Goal: Task Accomplishment & Management: Complete application form

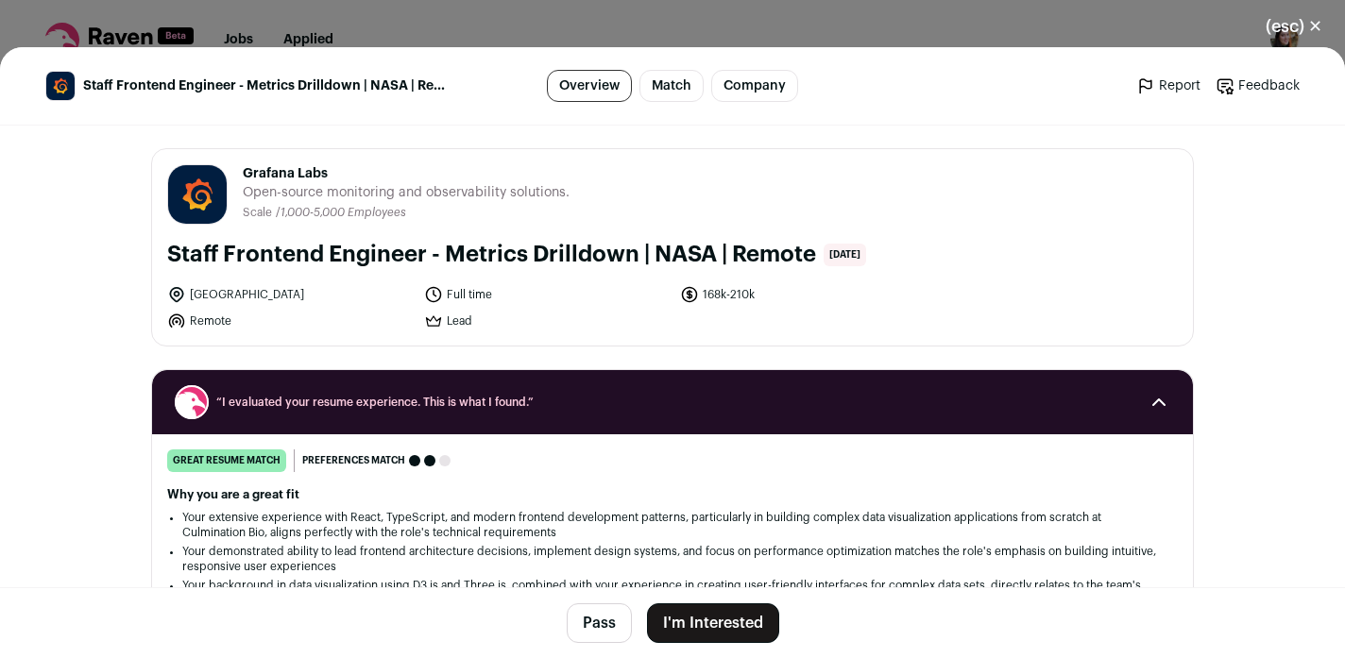
click at [980, 26] on div "(esc) ✕ Staff Frontend Engineer - Metrics Drilldown | NASA | Remote Overview Ma…" at bounding box center [672, 329] width 1345 height 658
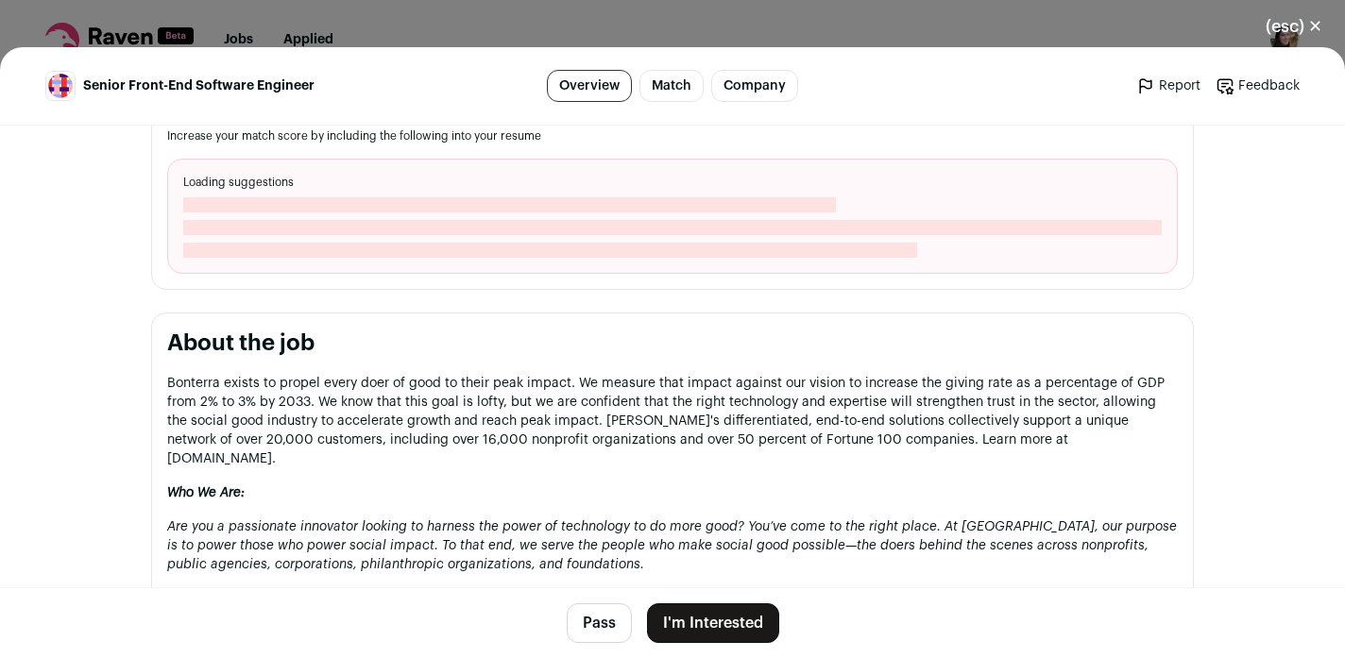
scroll to position [853, 0]
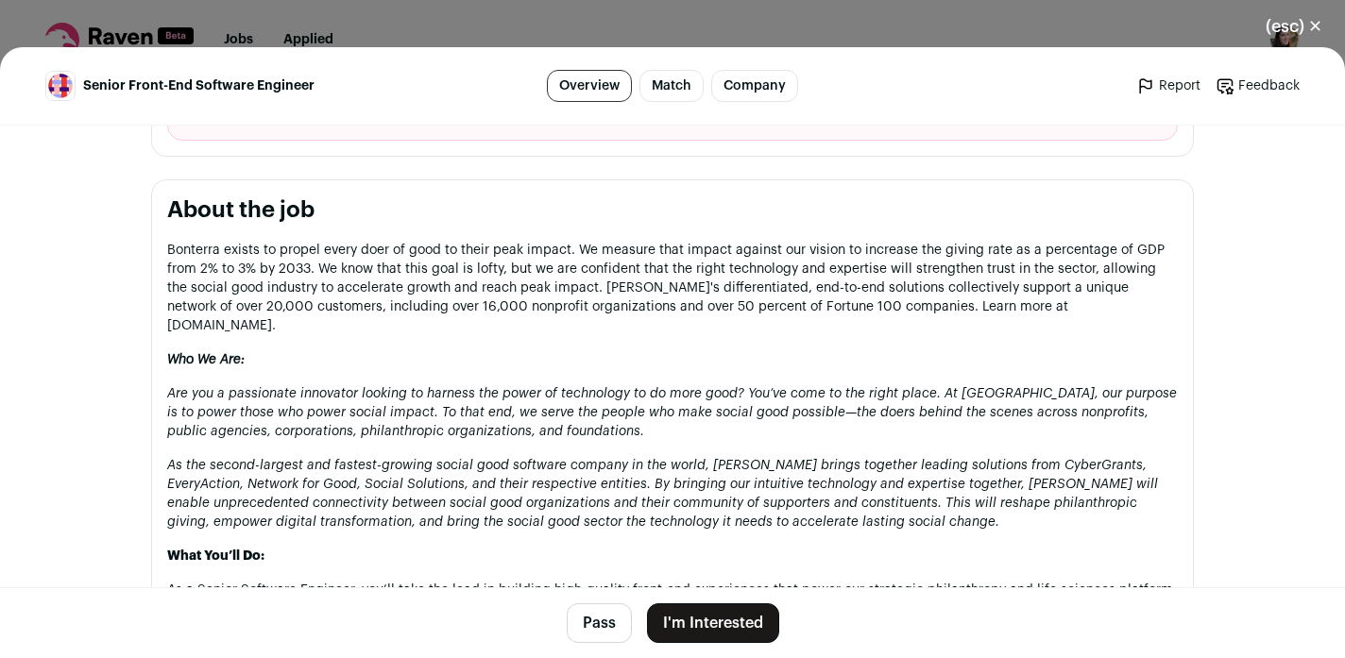
click at [741, 617] on button "I'm Interested" at bounding box center [713, 623] width 132 height 40
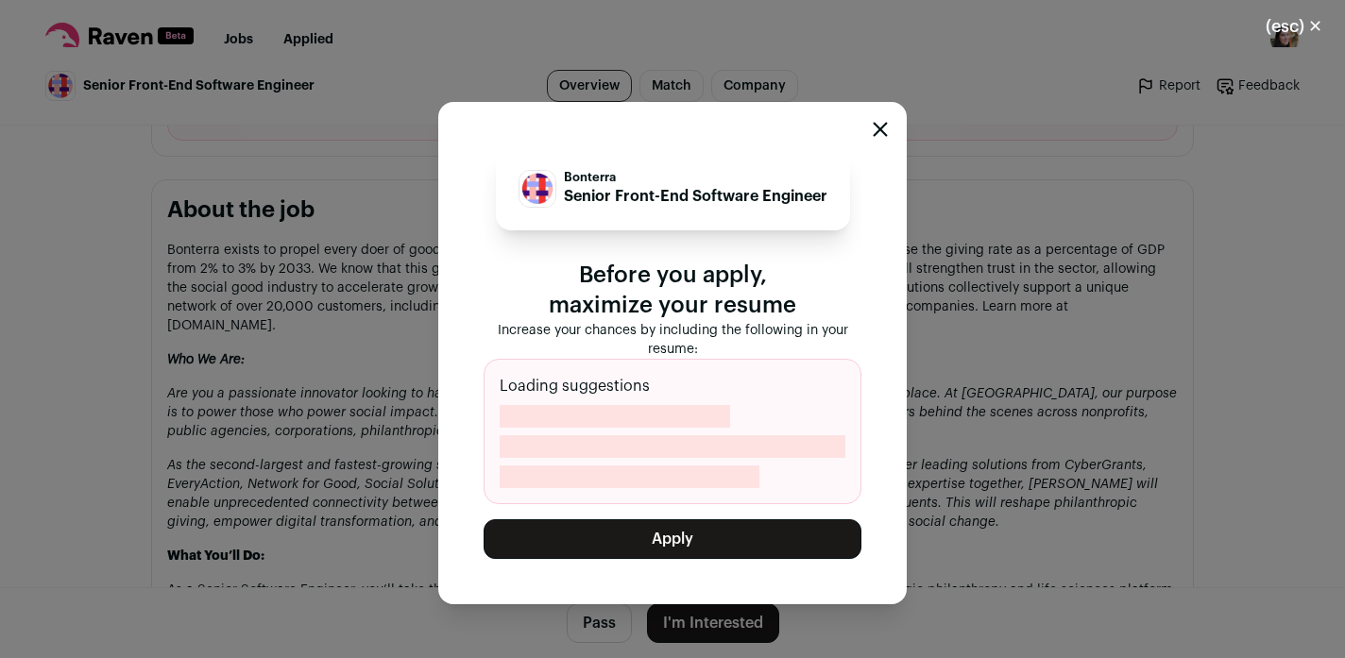
click at [771, 537] on button "Apply" at bounding box center [672, 539] width 378 height 40
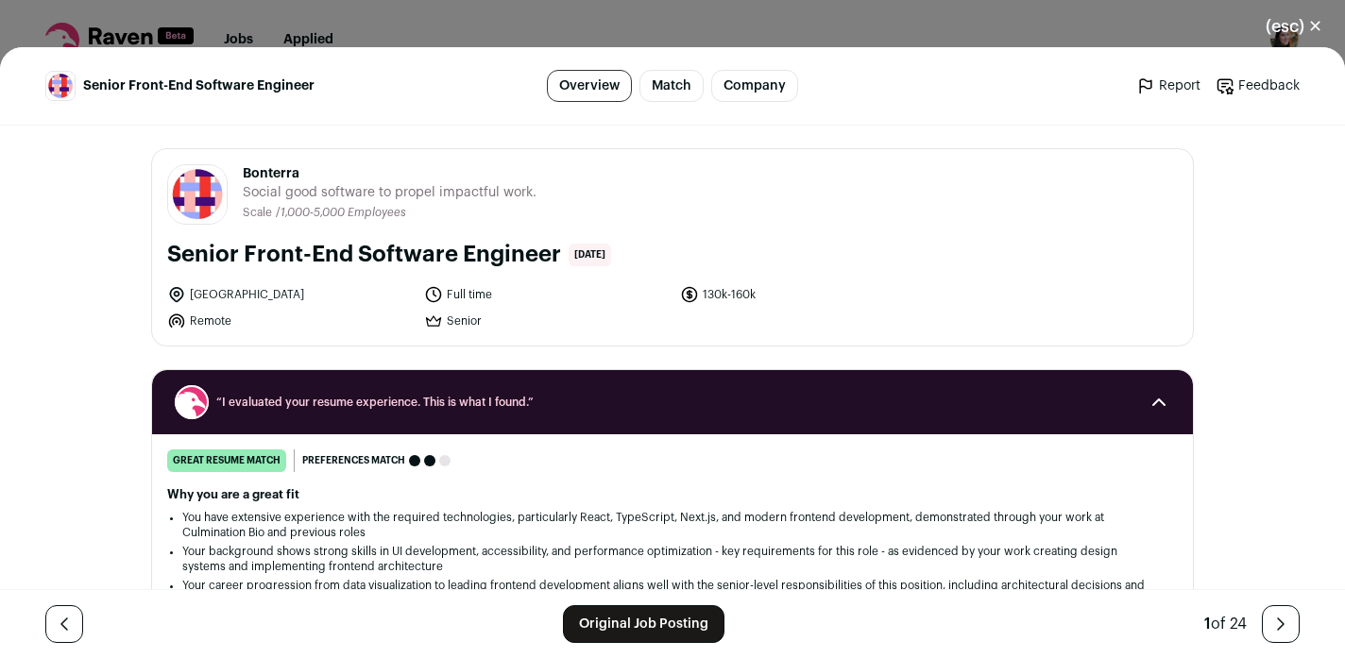
scroll to position [2, 0]
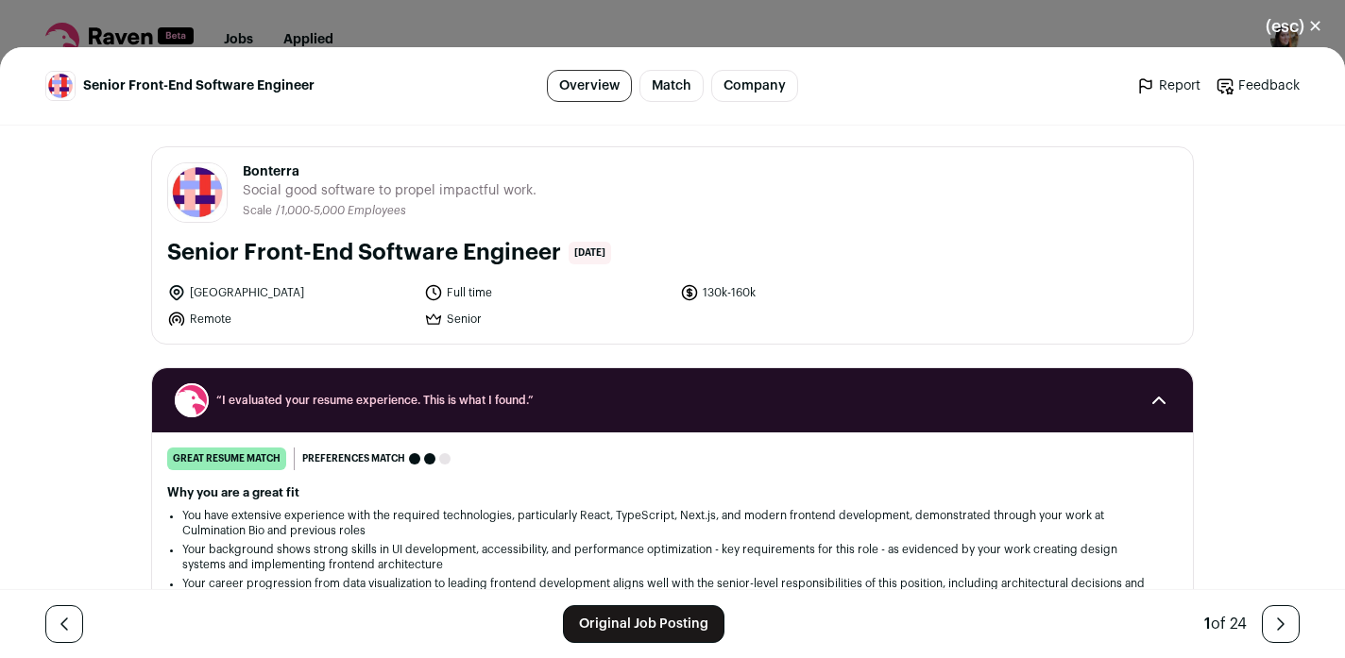
drag, startPoint x: 167, startPoint y: 254, endPoint x: 562, endPoint y: 251, distance: 394.7
click at [562, 251] on div "Senior Front-End Software Engineer 3 days ago" at bounding box center [672, 253] width 1010 height 30
copy h1 "Senior Front-End Software Engineer"
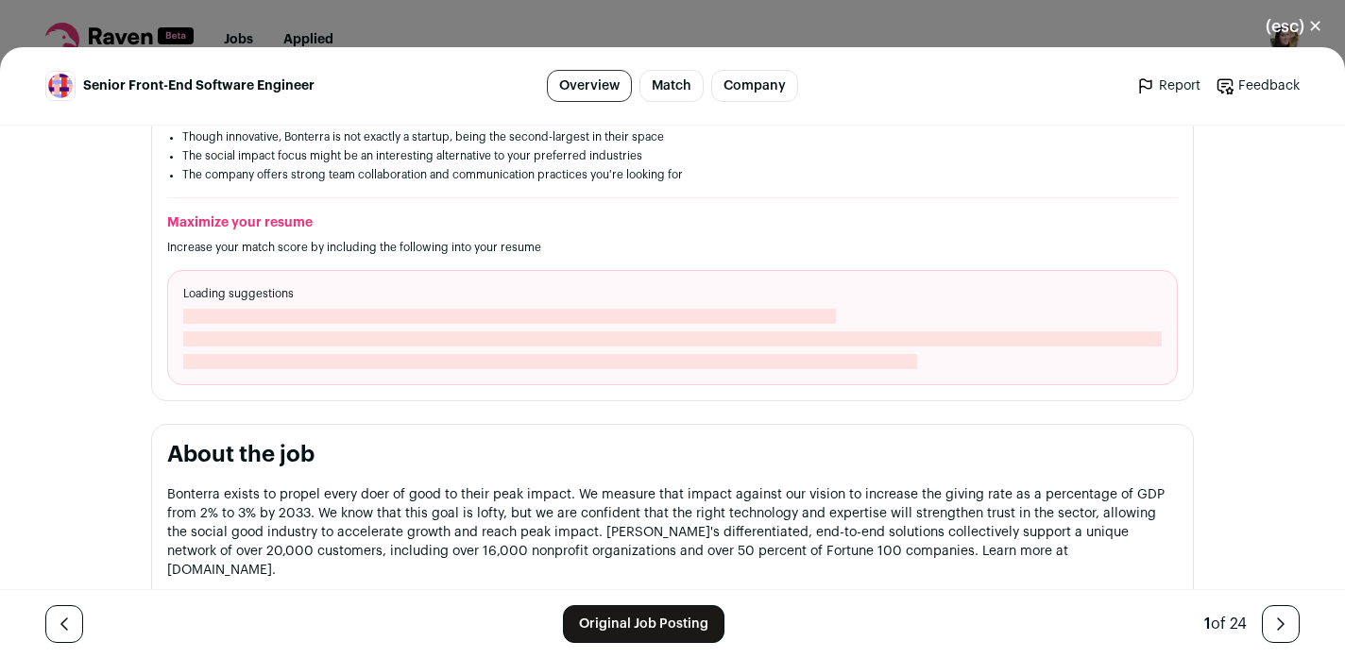
scroll to position [264, 0]
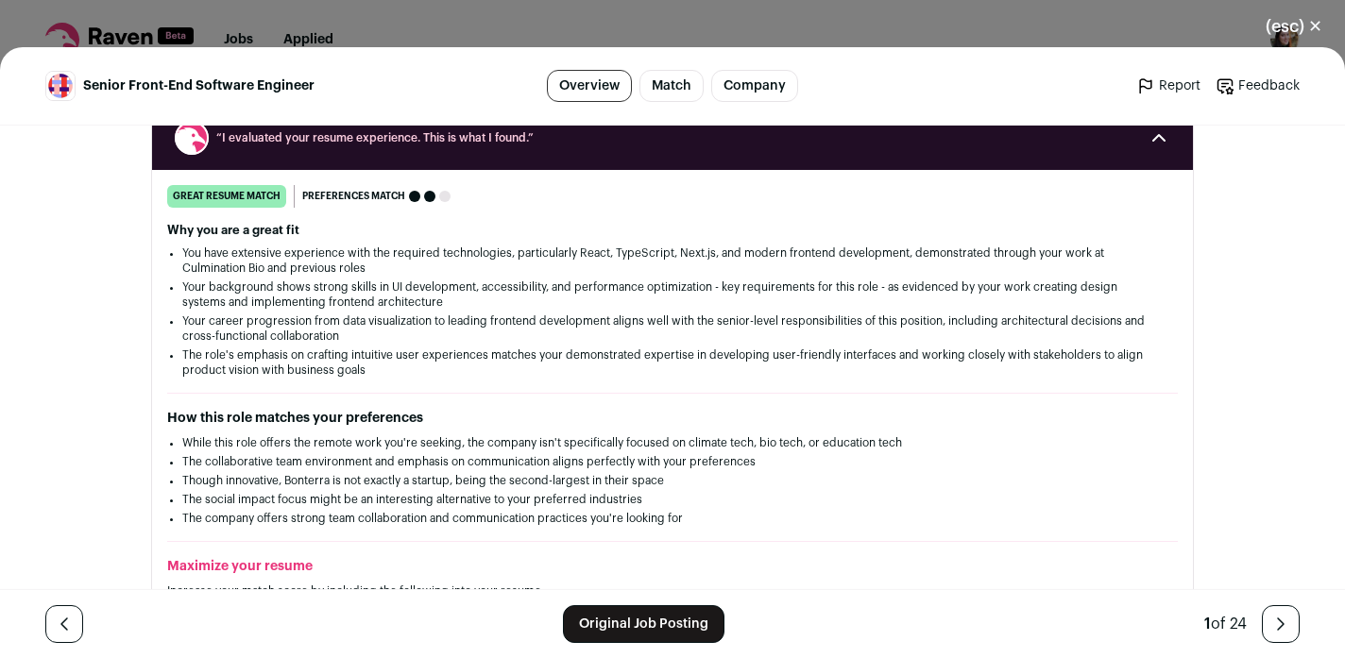
click at [635, 10] on div "(esc) ✕ Senior Front-End Software Engineer Overview Match Company Report Feedba…" at bounding box center [672, 329] width 1345 height 658
